Goal: Task Accomplishment & Management: Manage account settings

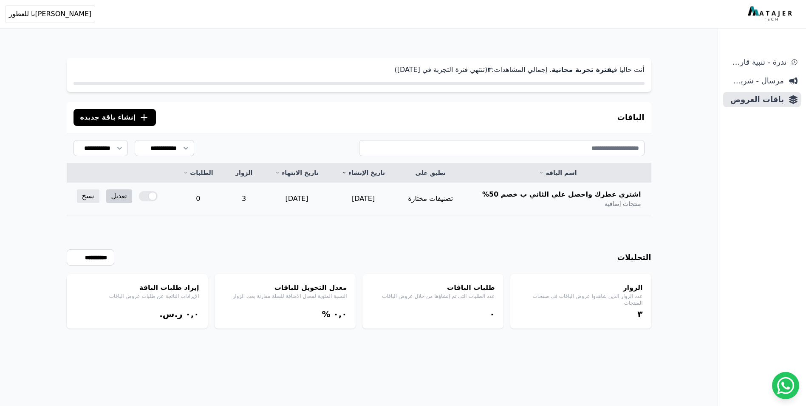
click at [110, 198] on link "تعديل" at bounding box center [119, 196] width 26 height 14
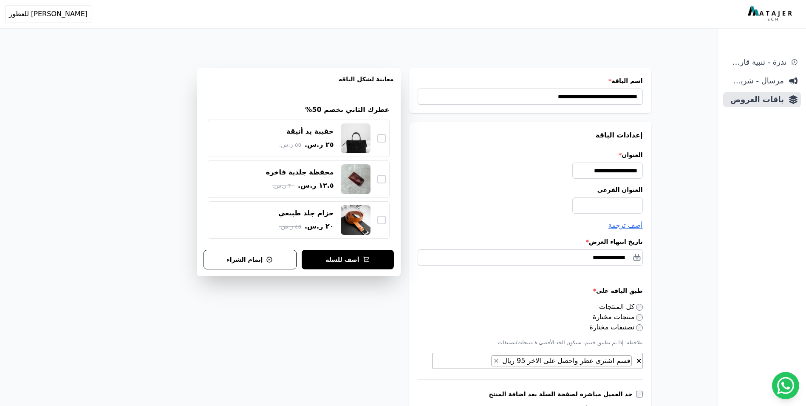
select select "**********"
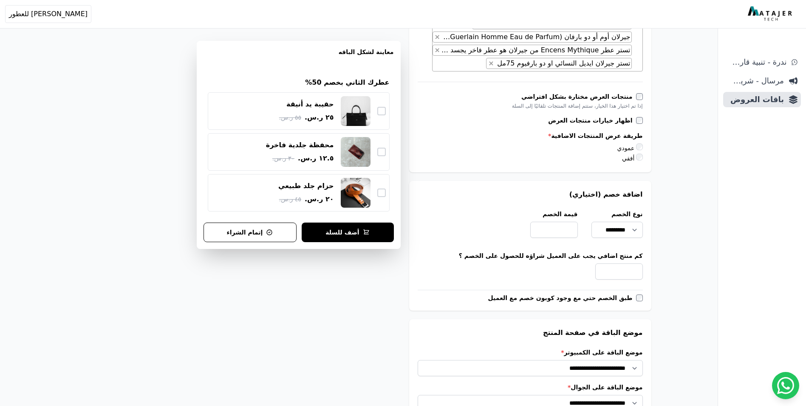
scroll to position [340, 0]
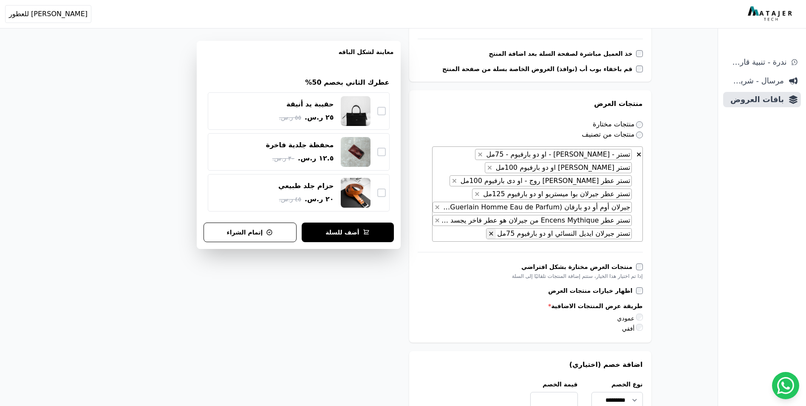
click at [494, 234] on span "×" at bounding box center [491, 233] width 6 height 8
click at [485, 153] on button "×" at bounding box center [480, 154] width 9 height 10
select select "*********"
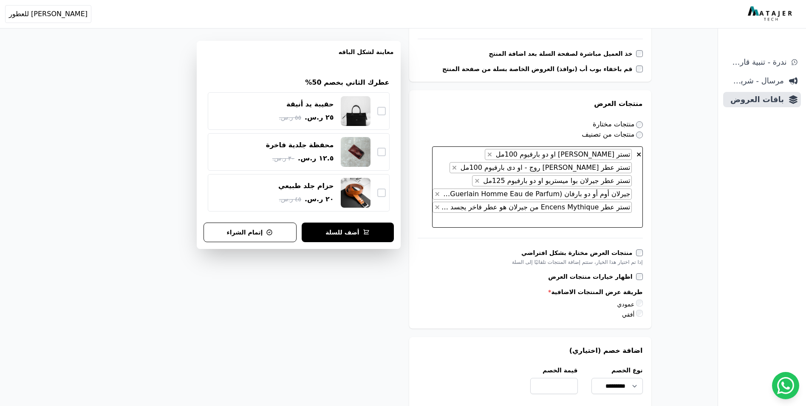
click at [534, 219] on span "× × تستر جيرلان هيرتاج او دو بارفيوم 100مل × تستر عطر جيرلان هابيت روج - او دى …" at bounding box center [537, 186] width 211 height 81
type textarea "*"
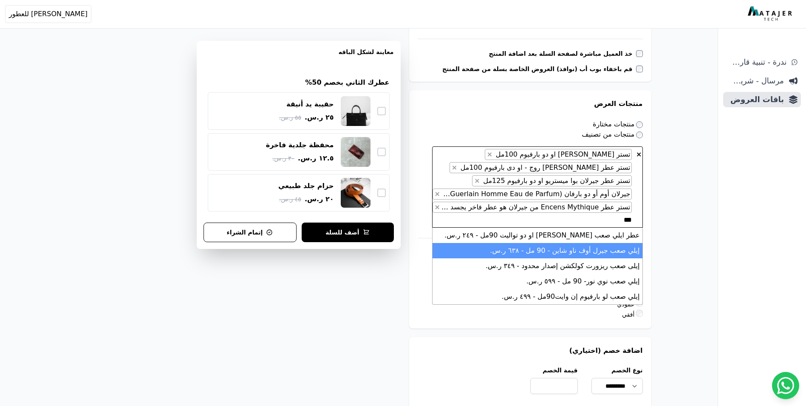
type textarea "***"
click at [597, 255] on li "إيلي صعب جيرل أوف ناو شاين - 90 مل - ٦۳٨ ر.س." at bounding box center [538, 250] width 210 height 15
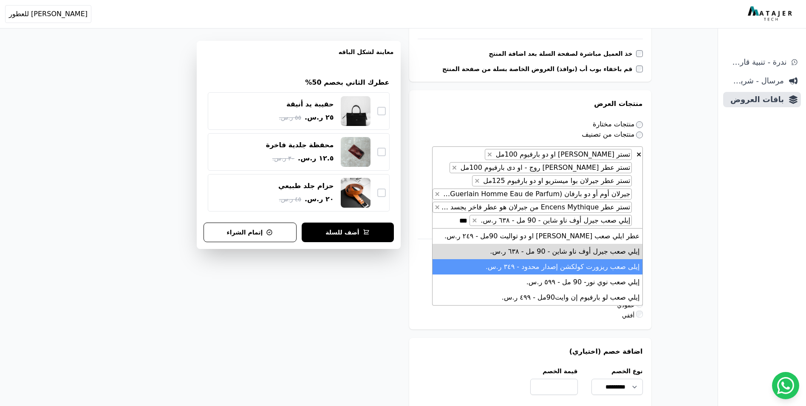
click at [603, 269] on li "إيلى صعب ريزورت كولكشن إصدار محدود - ۳٤٩ ر.س." at bounding box center [538, 266] width 210 height 15
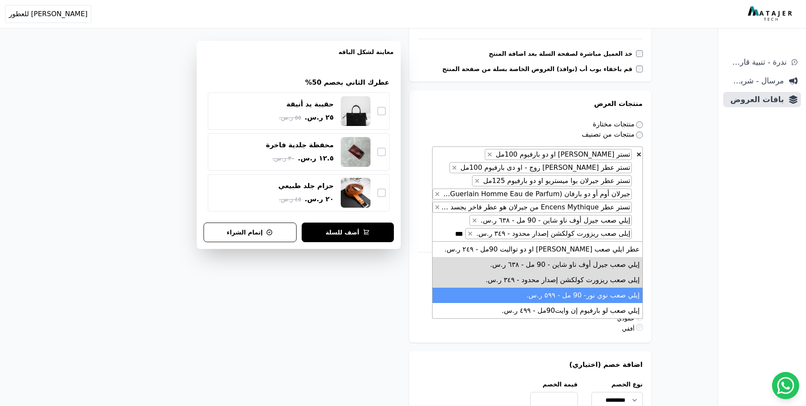
click at [607, 298] on li "إيلي صعب نوي نور- 90 مل - ٥٩٩ ر.س." at bounding box center [538, 294] width 210 height 15
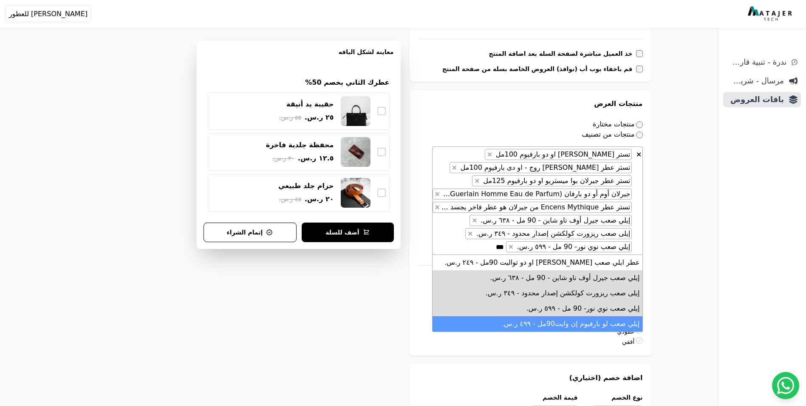
click at [602, 320] on li "إيلي صعب لو بارفيوم إن وايت90مل - ٤٩٩ ر.س." at bounding box center [538, 323] width 210 height 15
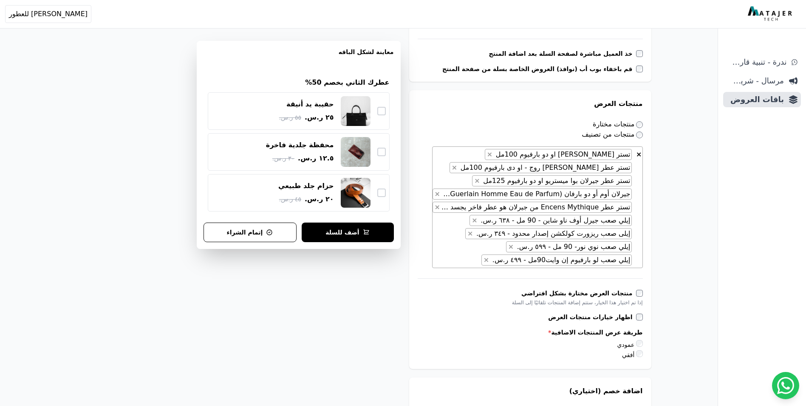
click at [670, 278] on div "**********" at bounding box center [359, 312] width 653 height 1236
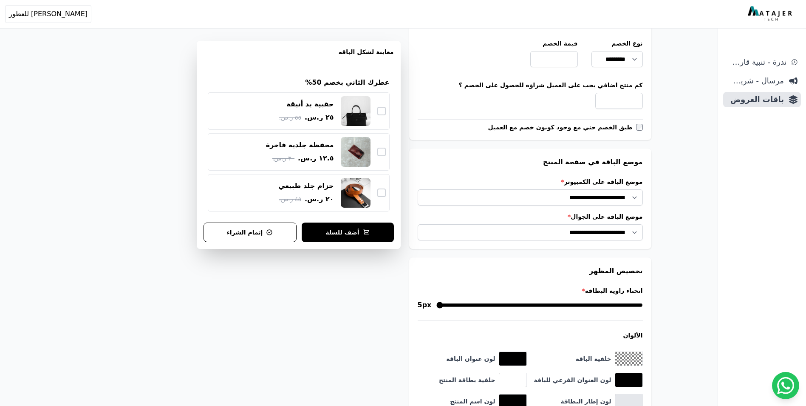
scroll to position [850, 0]
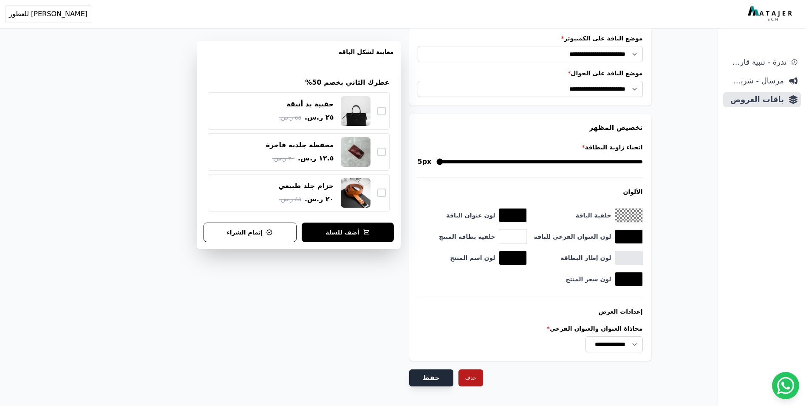
click at [422, 371] on button "حفظ" at bounding box center [431, 377] width 44 height 17
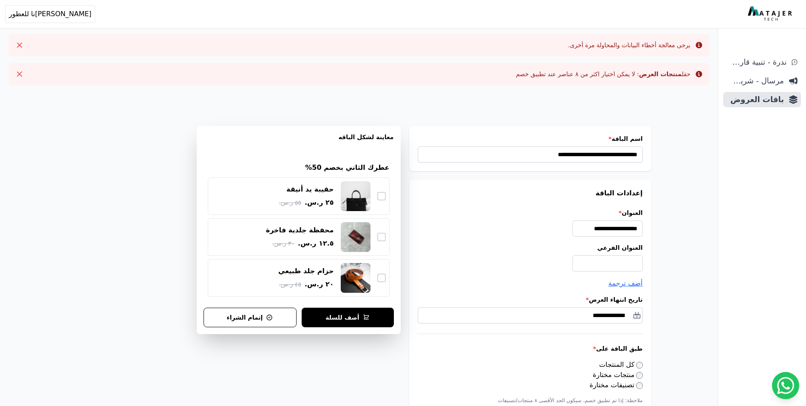
select select "**********"
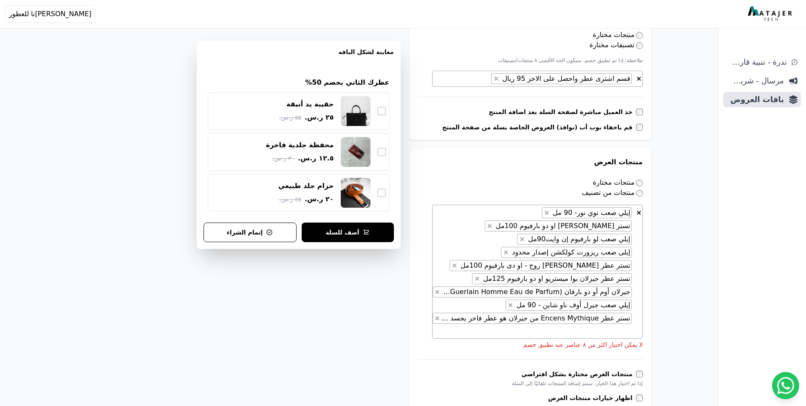
scroll to position [340, 0]
click at [437, 295] on button "×" at bounding box center [437, 291] width 9 height 10
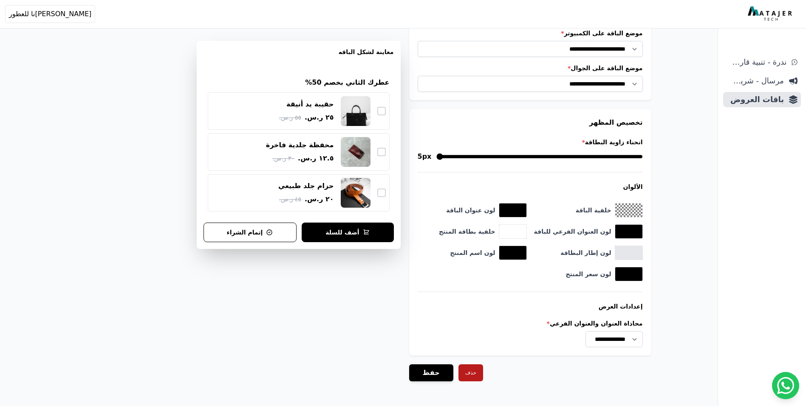
scroll to position [949, 0]
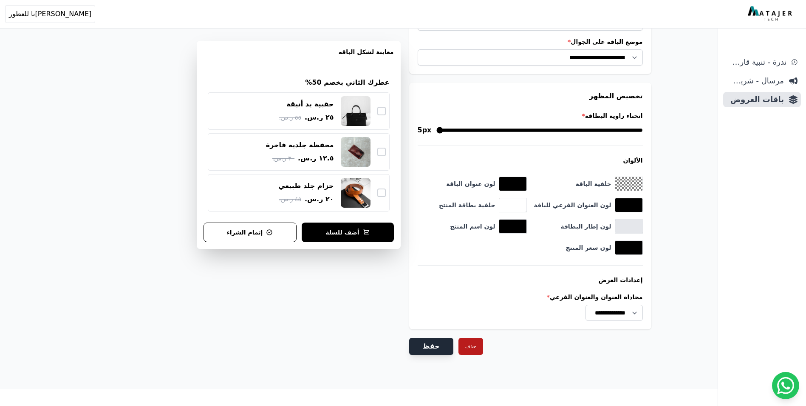
click at [423, 353] on button "حفظ" at bounding box center [431, 346] width 44 height 17
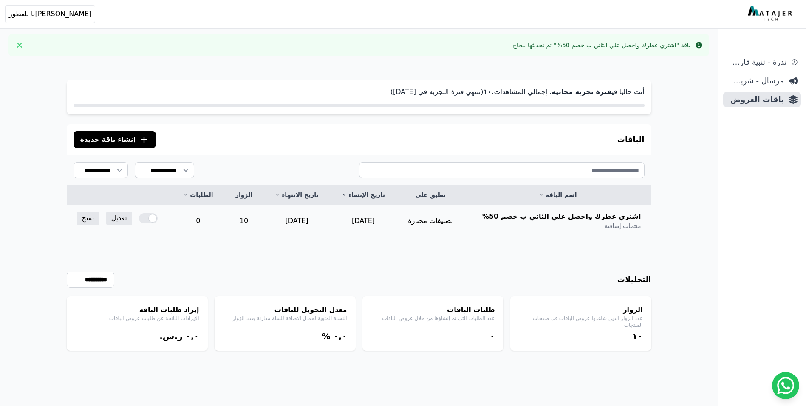
click at [153, 216] on div at bounding box center [148, 218] width 19 height 10
click at [153, 213] on div at bounding box center [148, 218] width 19 height 10
click at [122, 219] on link "تعديل" at bounding box center [119, 218] width 26 height 14
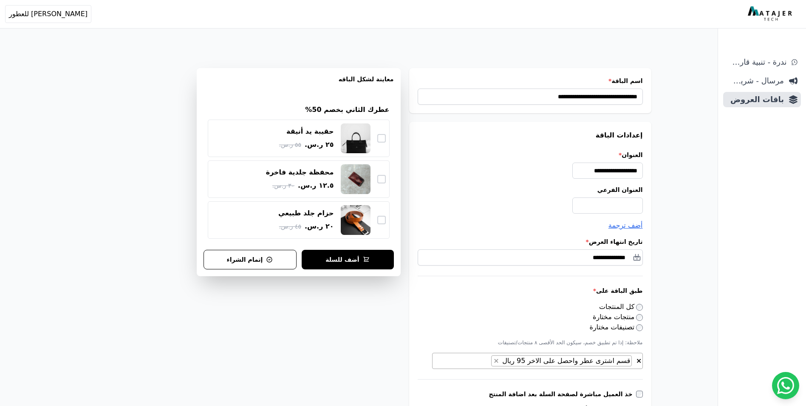
select select "**********"
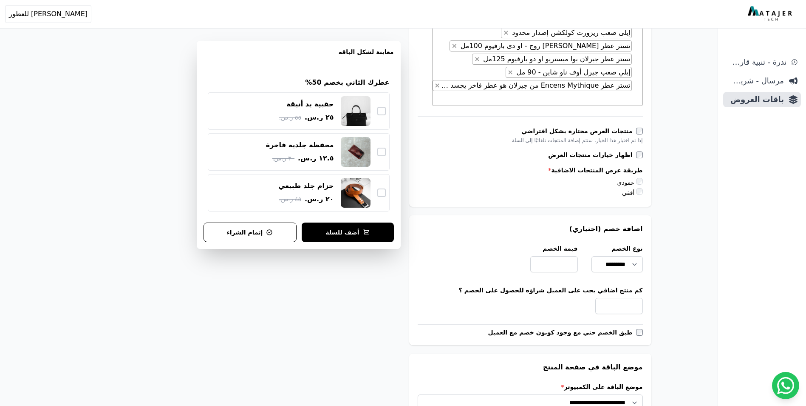
scroll to position [510, 0]
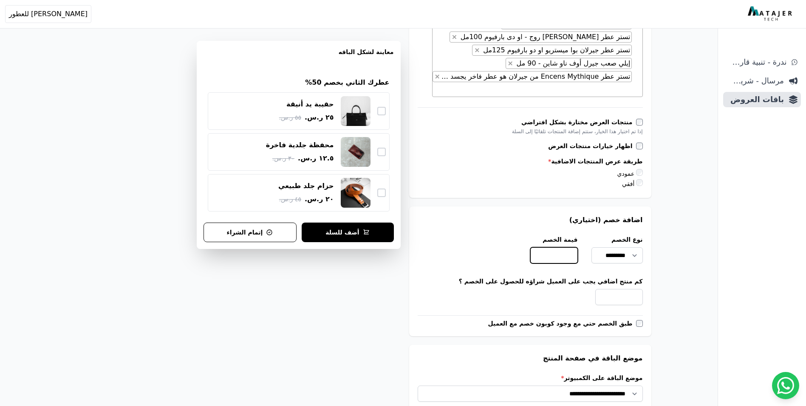
click at [560, 253] on input "**" at bounding box center [554, 255] width 48 height 16
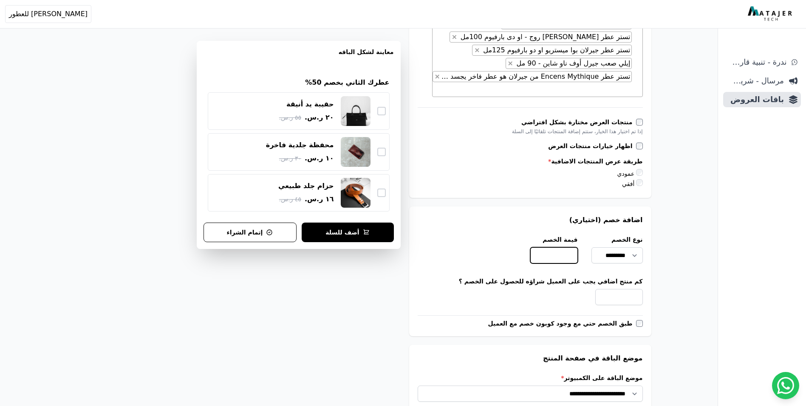
type input "*"
type input "**"
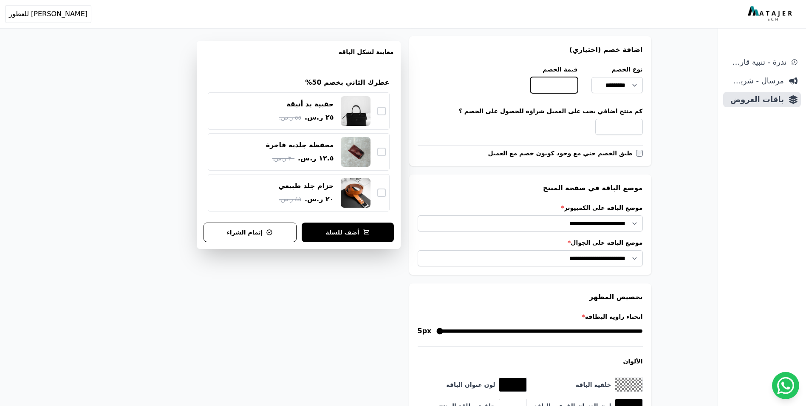
scroll to position [881, 0]
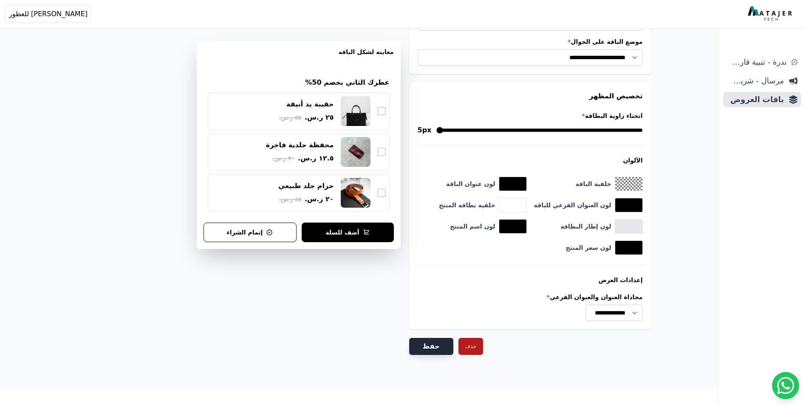
click at [442, 346] on button "حفظ" at bounding box center [431, 346] width 44 height 17
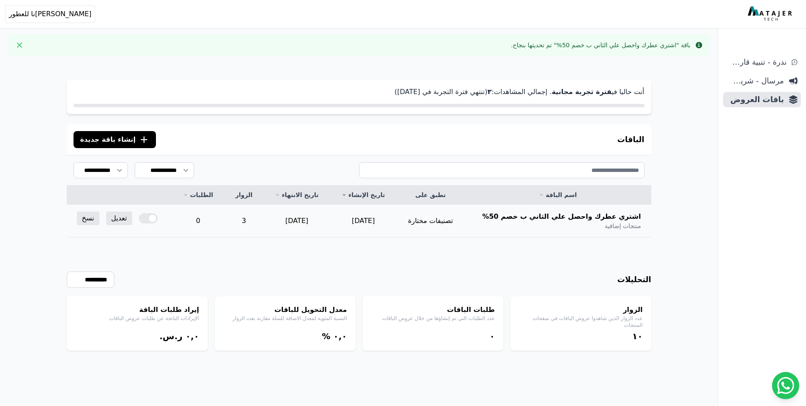
click at [150, 217] on div at bounding box center [148, 218] width 19 height 10
click at [123, 220] on link "تعديل" at bounding box center [119, 218] width 26 height 14
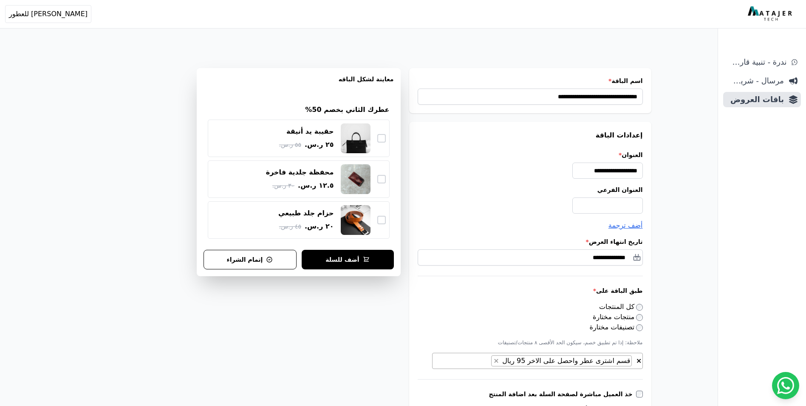
select select "**********"
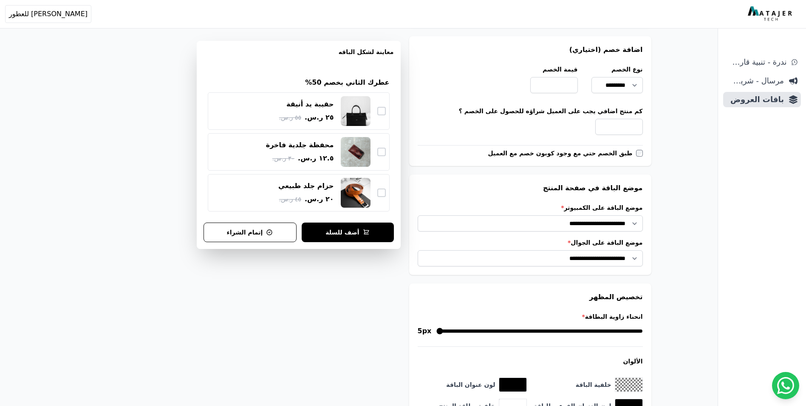
scroll to position [850, 0]
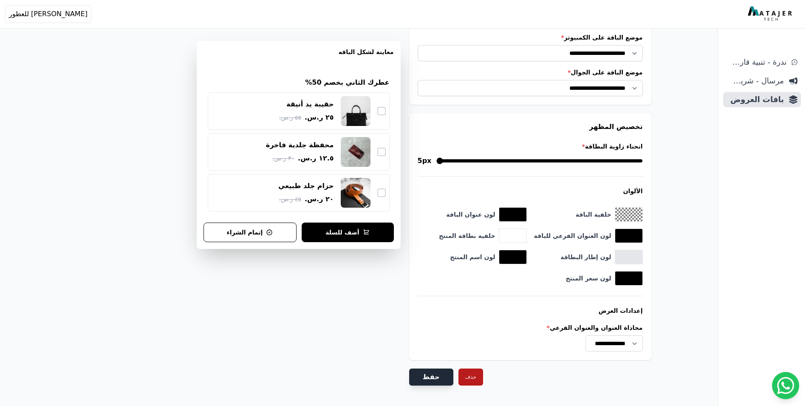
click at [434, 371] on button "حفظ" at bounding box center [431, 376] width 44 height 17
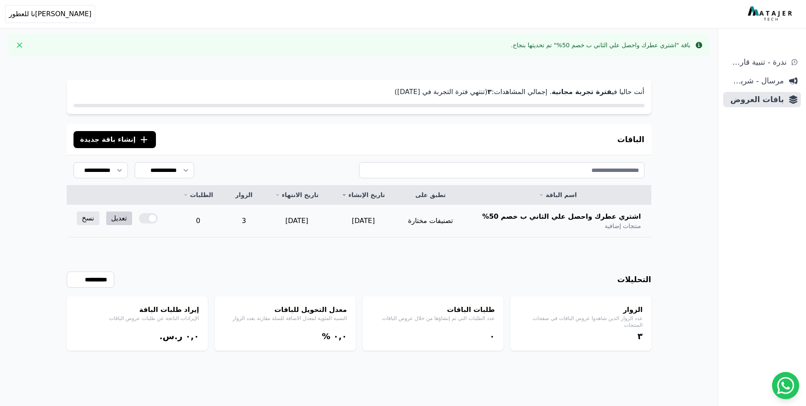
click at [126, 216] on link "تعديل" at bounding box center [119, 218] width 26 height 14
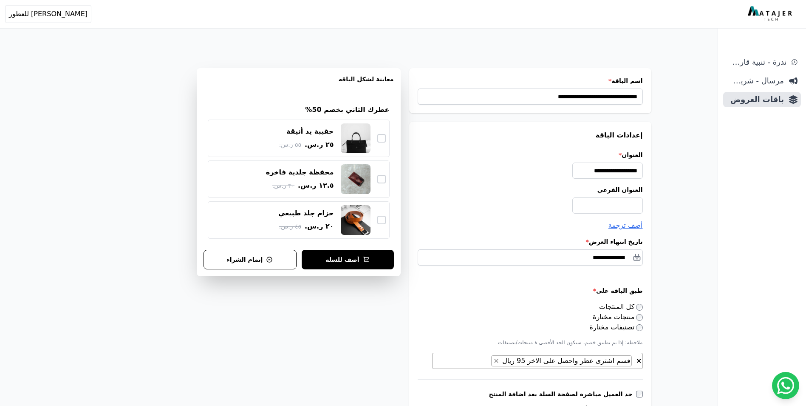
select select "**********"
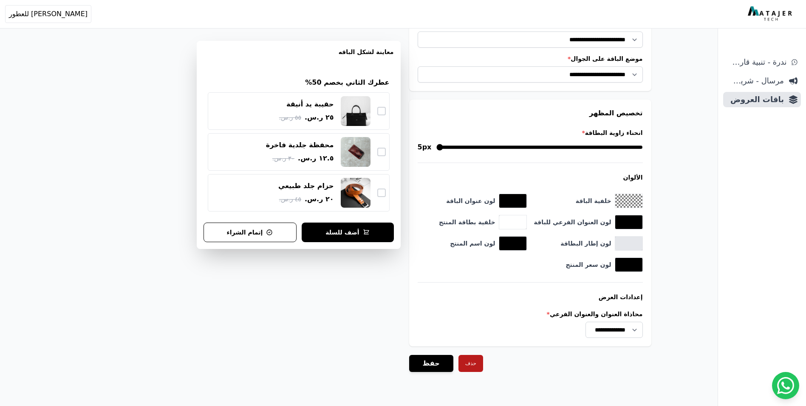
scroll to position [881, 0]
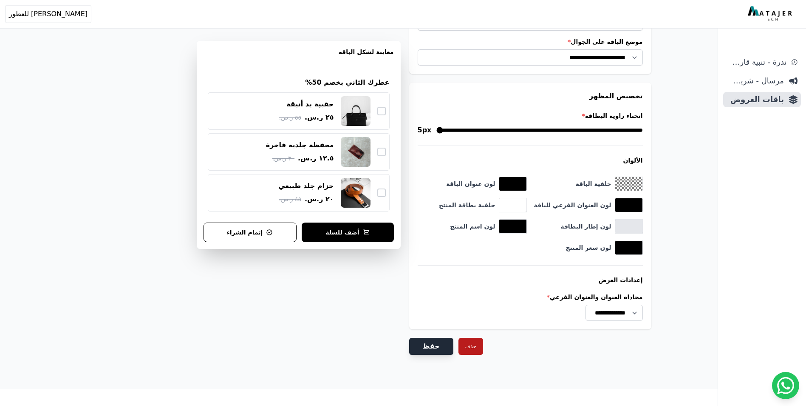
click at [438, 351] on button "حفظ" at bounding box center [431, 346] width 44 height 17
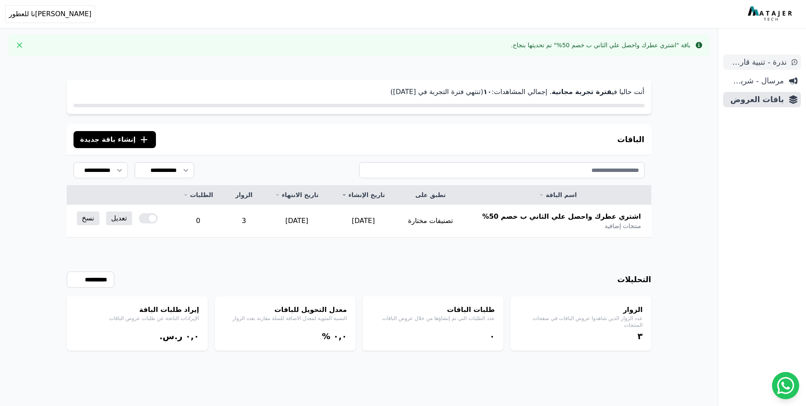
click at [769, 62] on span "ندرة - تنبية قارب علي النفاذ" at bounding box center [757, 62] width 60 height 12
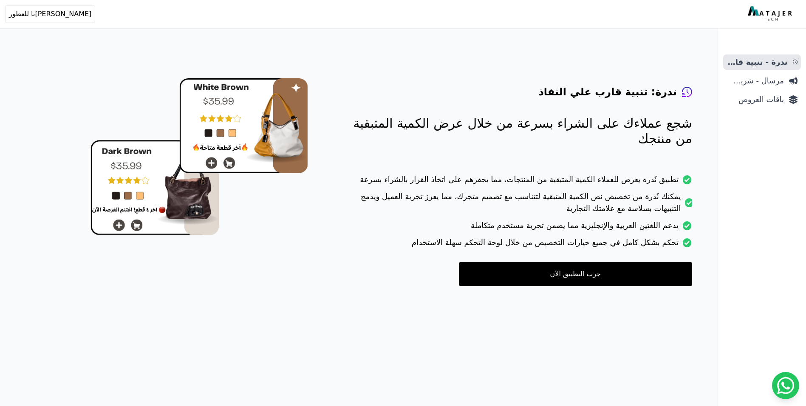
scroll to position [34, 0]
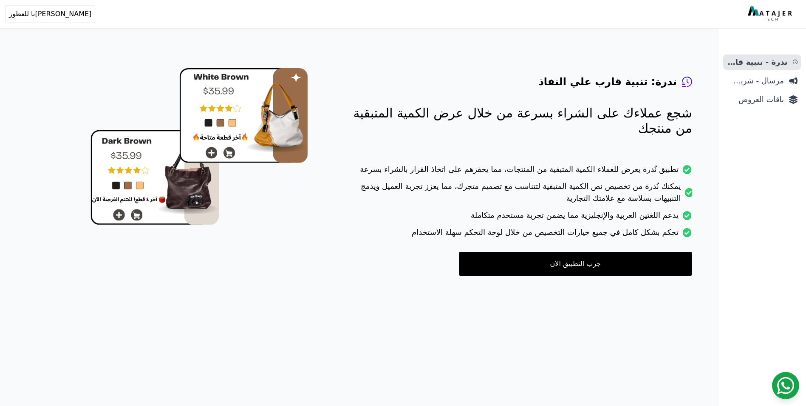
click at [789, 383] on icon at bounding box center [785, 385] width 17 height 17
click at [773, 99] on span "باقات العروض" at bounding box center [755, 100] width 57 height 12
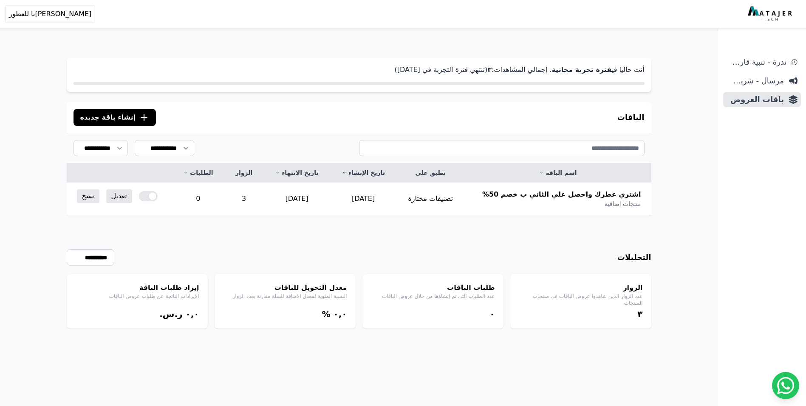
click at [126, 116] on button ".cls-1{fill:none;stroke:#fff;stroke-linecap:round;stroke-linejoin:round;stroke-…" at bounding box center [115, 117] width 83 height 17
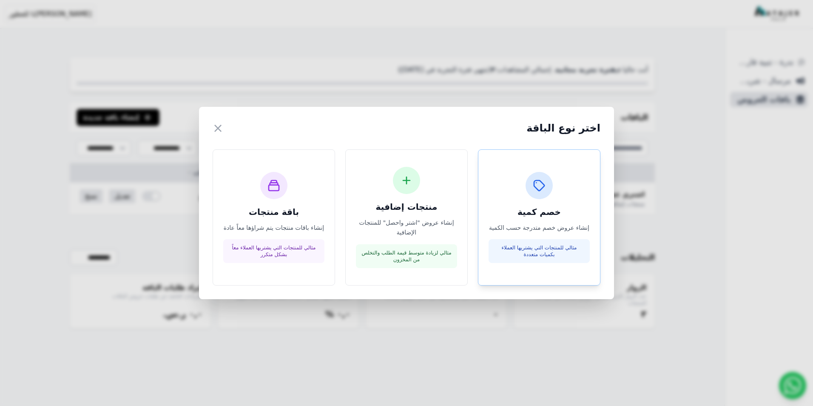
click at [540, 201] on div "خصم كمية إنشاء عروض خصم متدرجة حسب الكمية مثالي للمنتجات التي يشتريها العملاء ب…" at bounding box center [538, 217] width 101 height 91
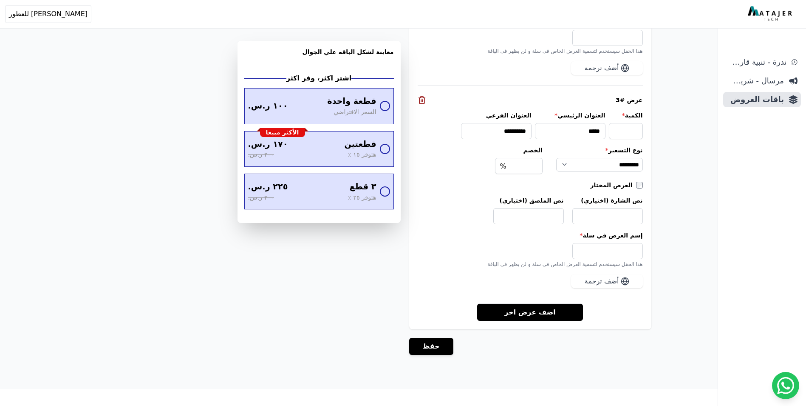
scroll to position [966, 0]
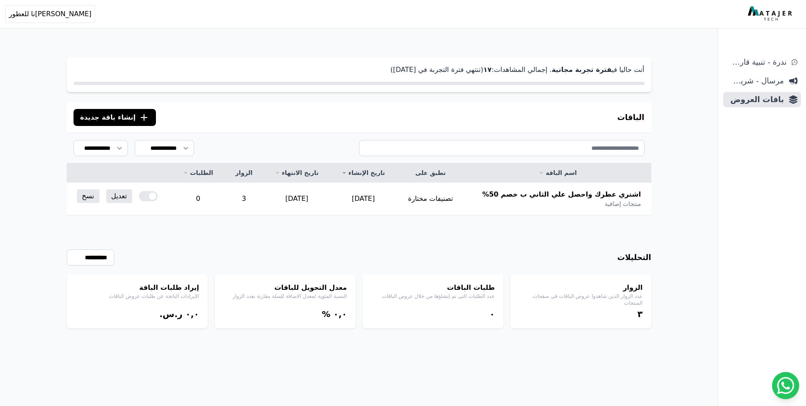
click at [120, 117] on span "إنشاء باقة جديدة" at bounding box center [108, 117] width 56 height 10
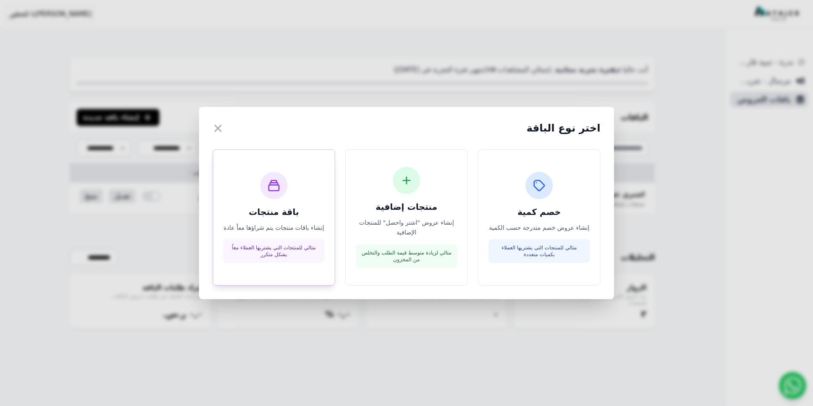
click at [276, 213] on h3 "باقة منتجات" at bounding box center [273, 212] width 101 height 12
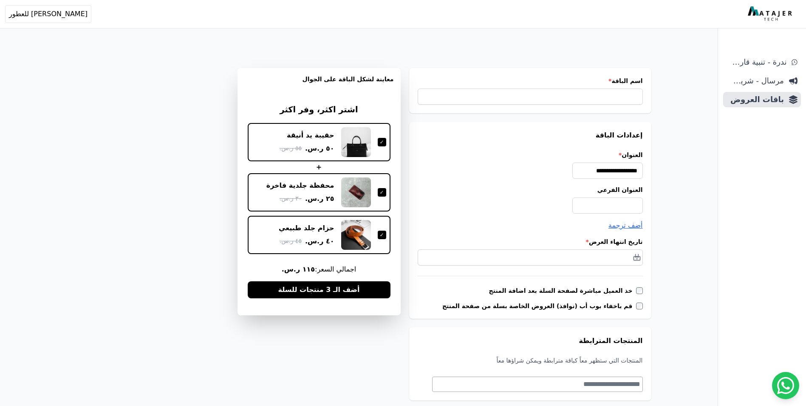
click at [765, 18] on img at bounding box center [771, 13] width 46 height 15
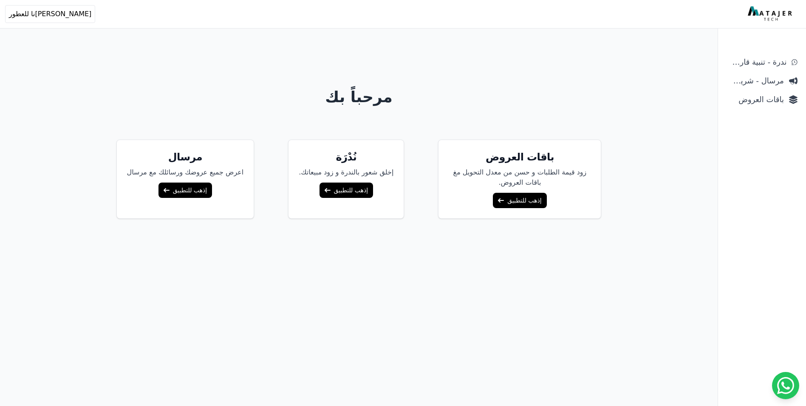
click at [527, 199] on link "إذهب للتطبيق" at bounding box center [520, 200] width 54 height 15
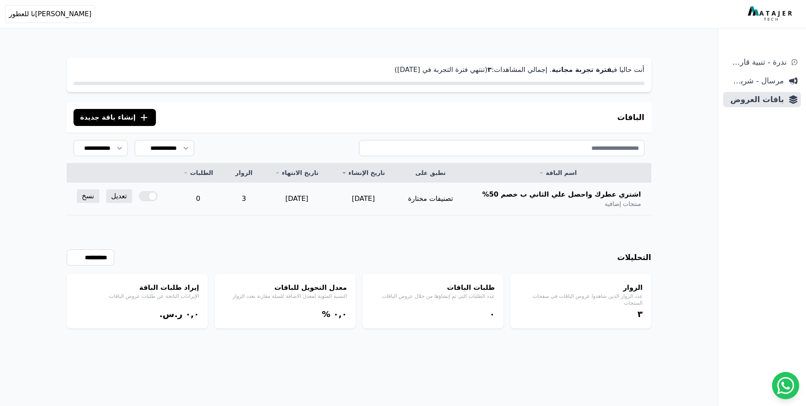
click at [153, 193] on div at bounding box center [148, 196] width 19 height 10
